Goal: Browse casually

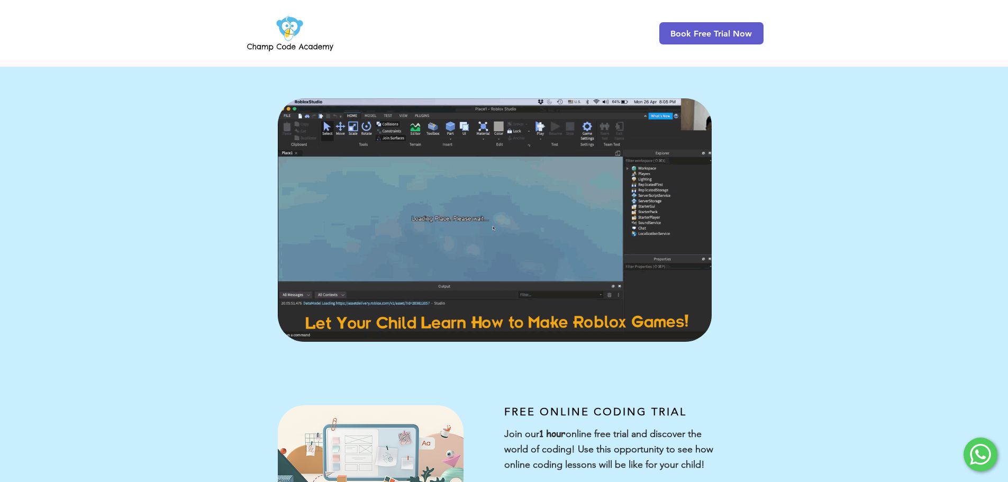
click at [296, 32] on img at bounding box center [290, 33] width 91 height 41
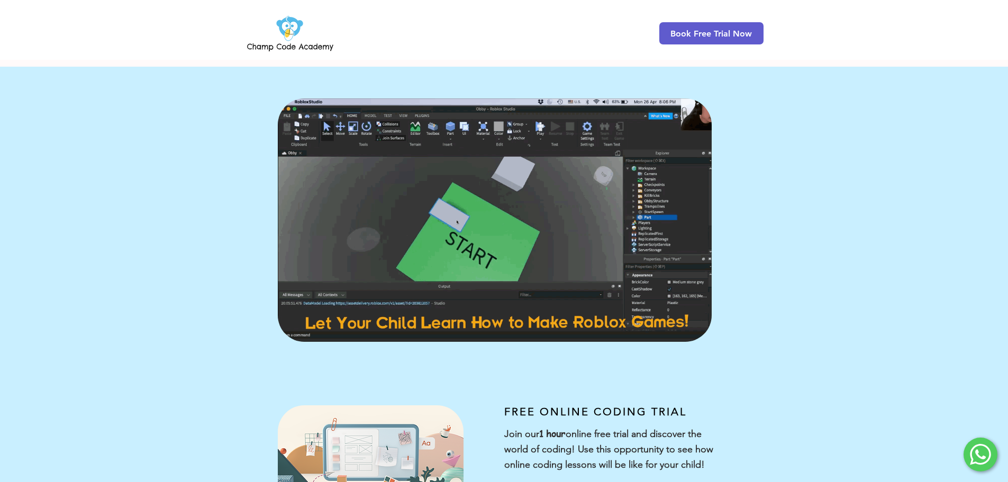
click at [290, 26] on img at bounding box center [290, 33] width 91 height 41
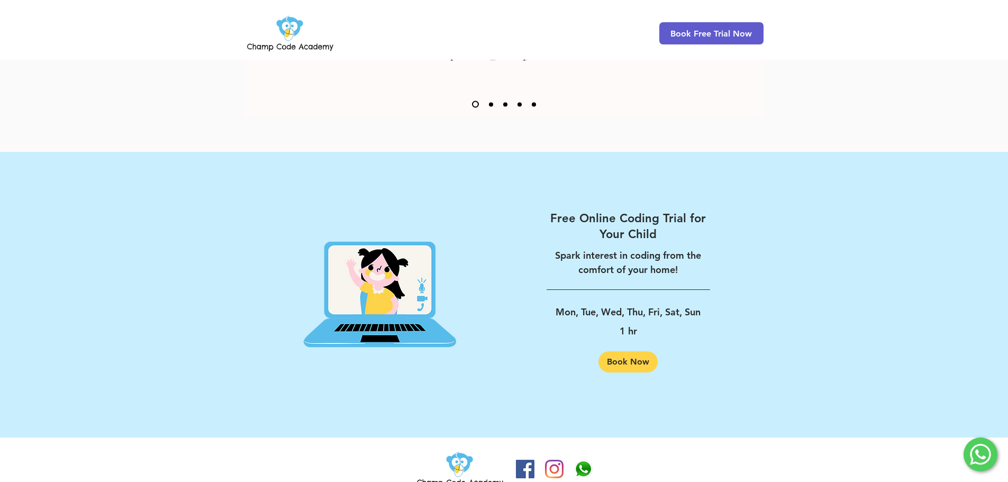
scroll to position [1604, 0]
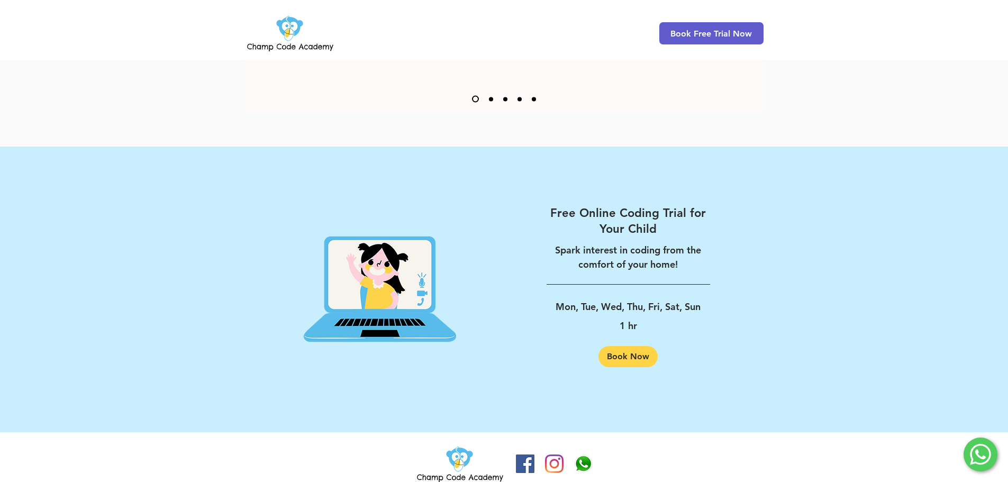
click at [456, 445] on img at bounding box center [460, 464] width 91 height 41
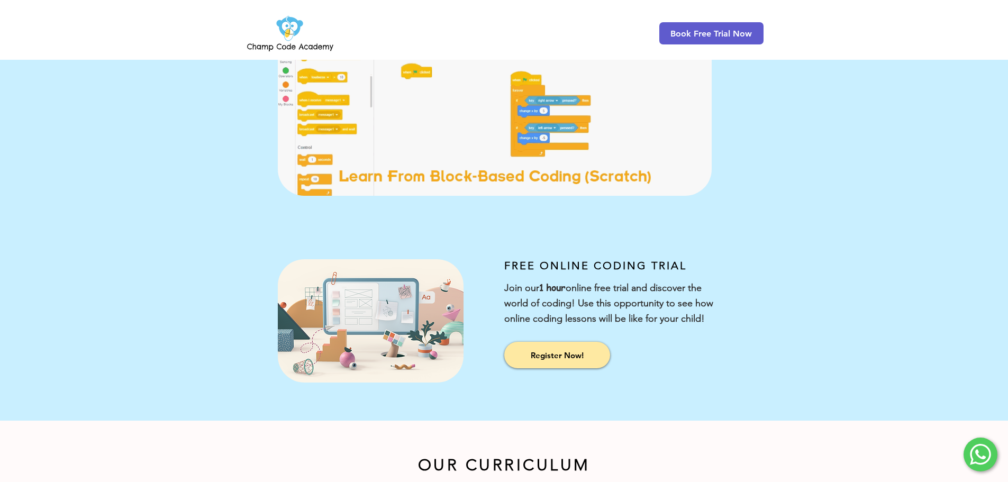
scroll to position [0, 0]
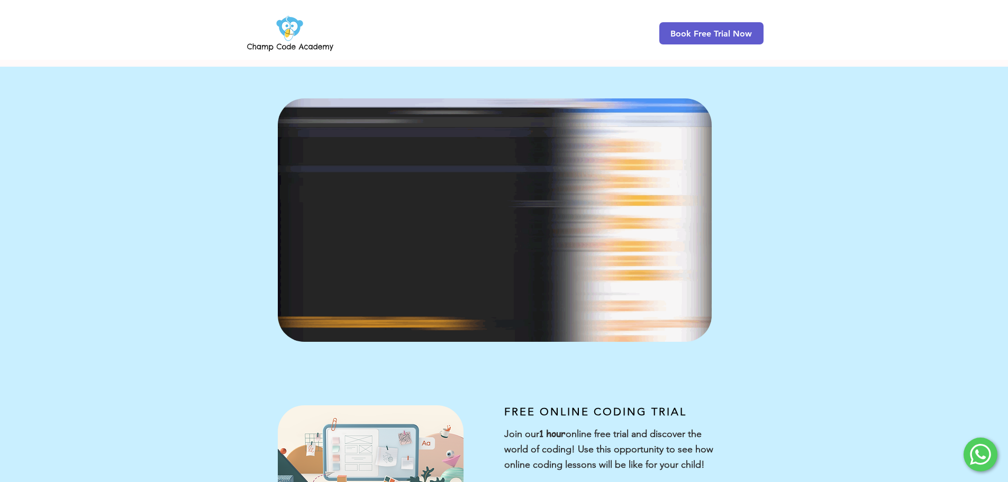
click at [282, 45] on img at bounding box center [290, 33] width 91 height 41
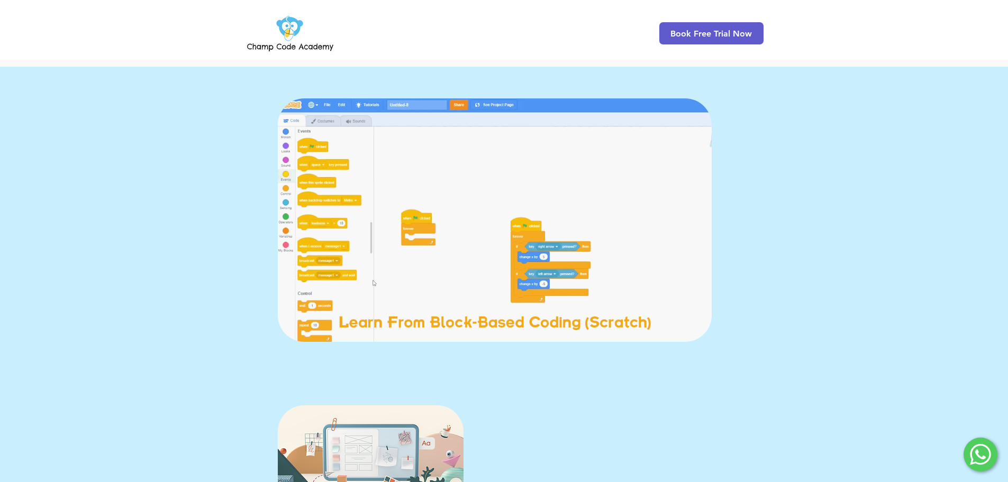
click at [400, 274] on img at bounding box center [495, 219] width 434 height 243
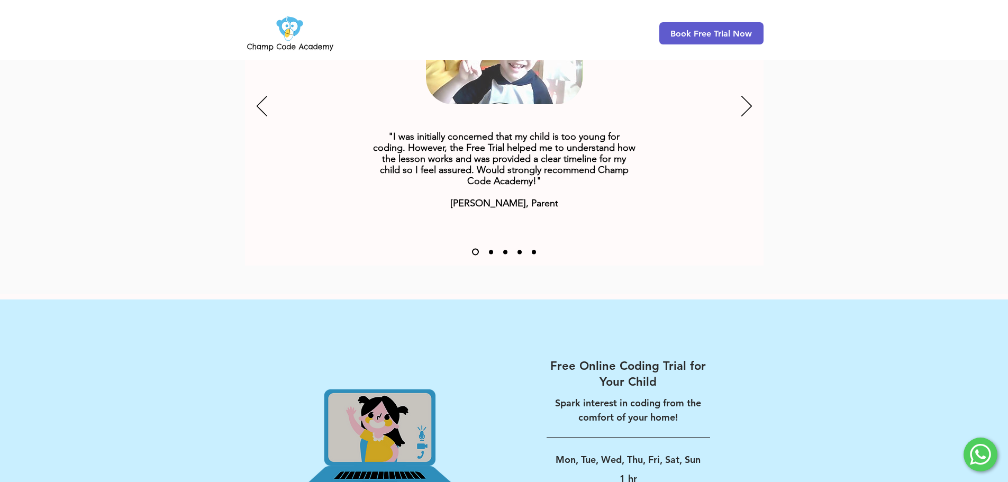
scroll to position [1604, 0]
